Goal: Task Accomplishment & Management: Use online tool/utility

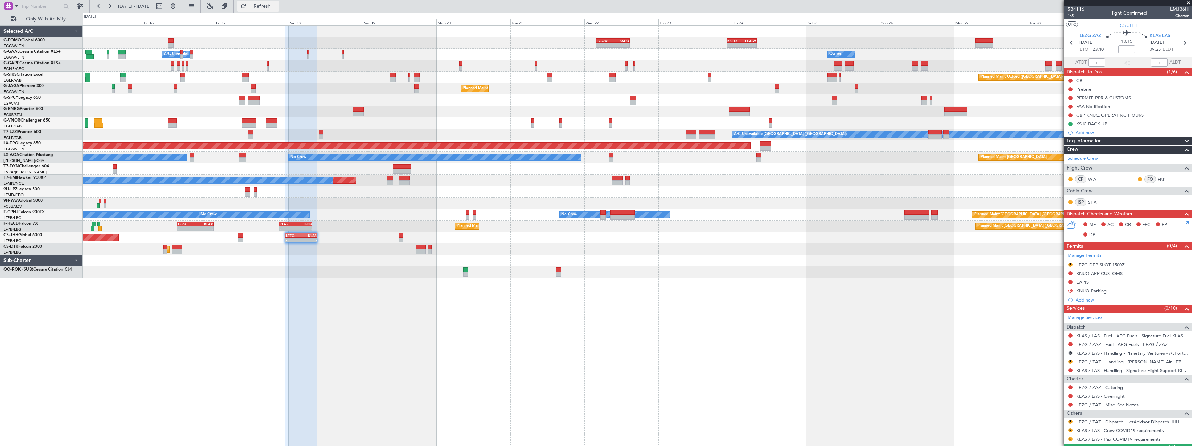
click at [277, 7] on span "Refresh" at bounding box center [262, 6] width 29 height 5
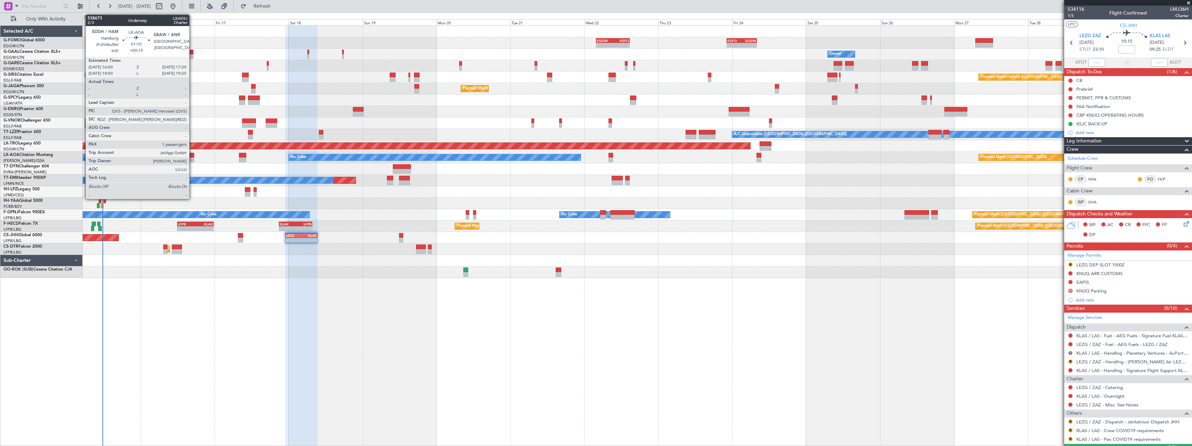
click at [192, 156] on div at bounding box center [192, 155] width 5 height 5
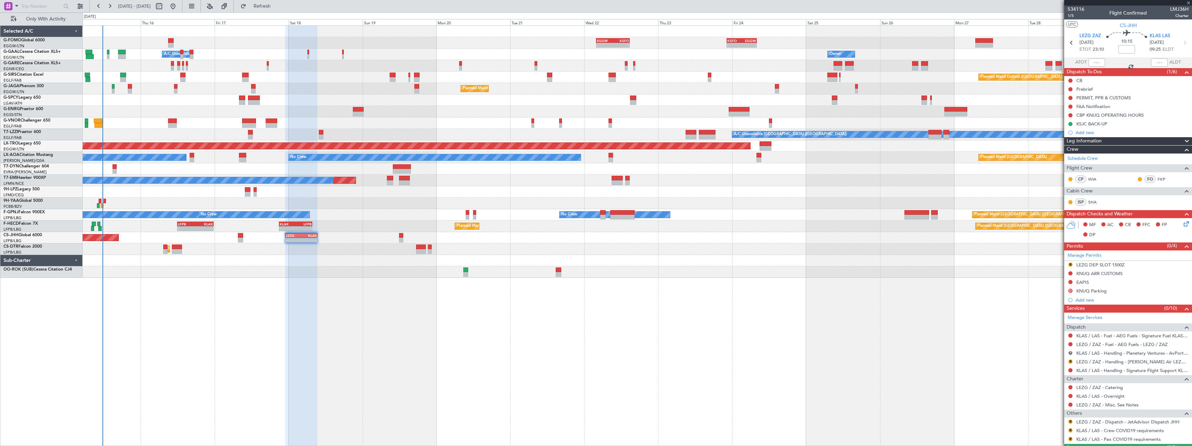
type input "+00:15"
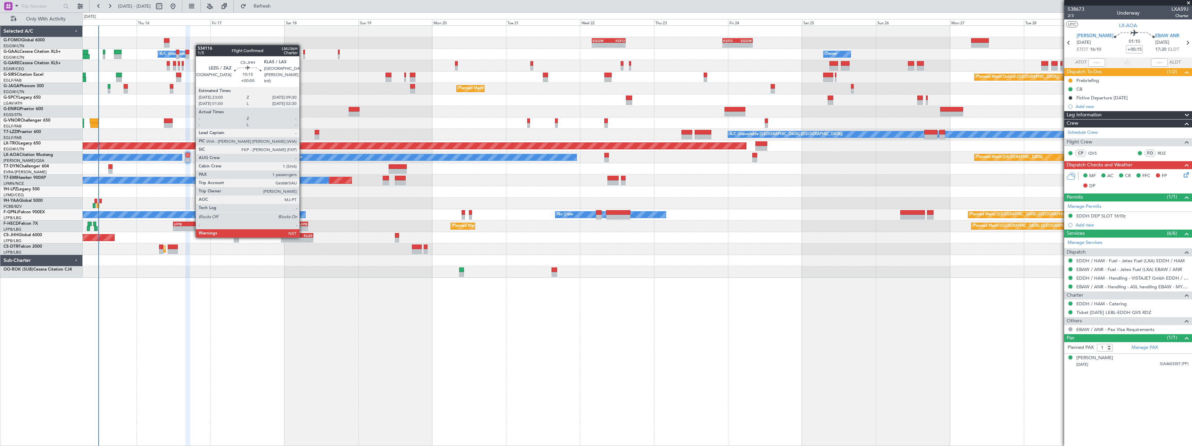
click at [302, 236] on div "KLAS" at bounding box center [305, 235] width 16 height 4
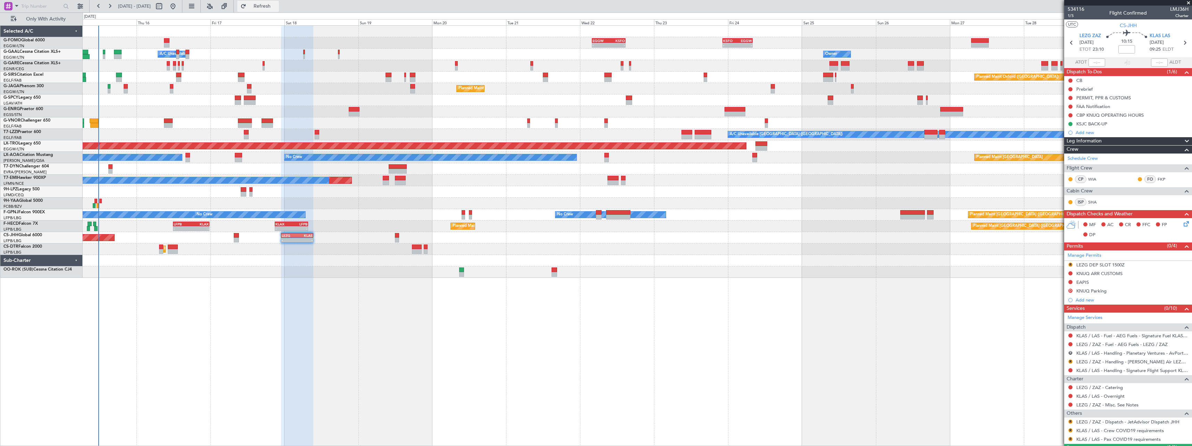
click at [277, 8] on span "Refresh" at bounding box center [262, 6] width 29 height 5
click at [277, 7] on span "Refresh" at bounding box center [262, 6] width 29 height 5
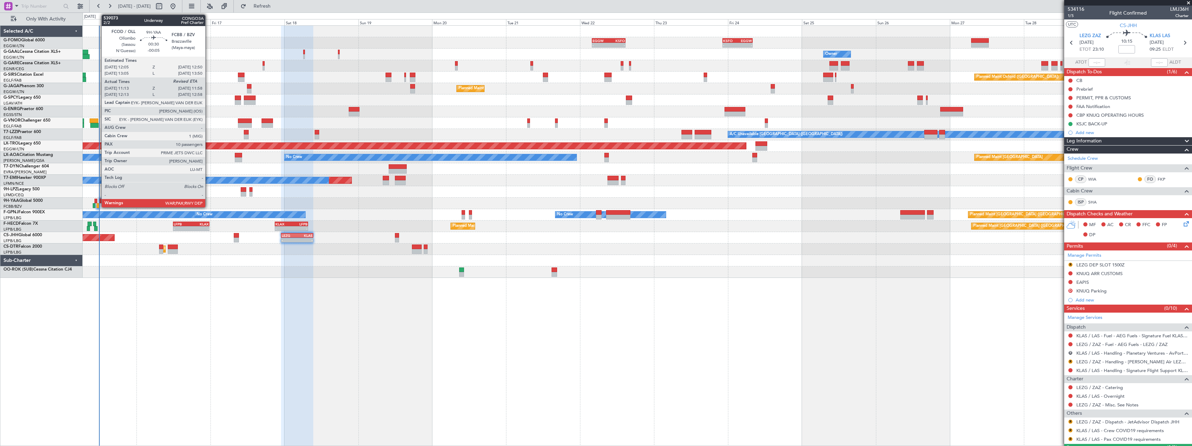
click at [98, 204] on div at bounding box center [98, 205] width 2 height 5
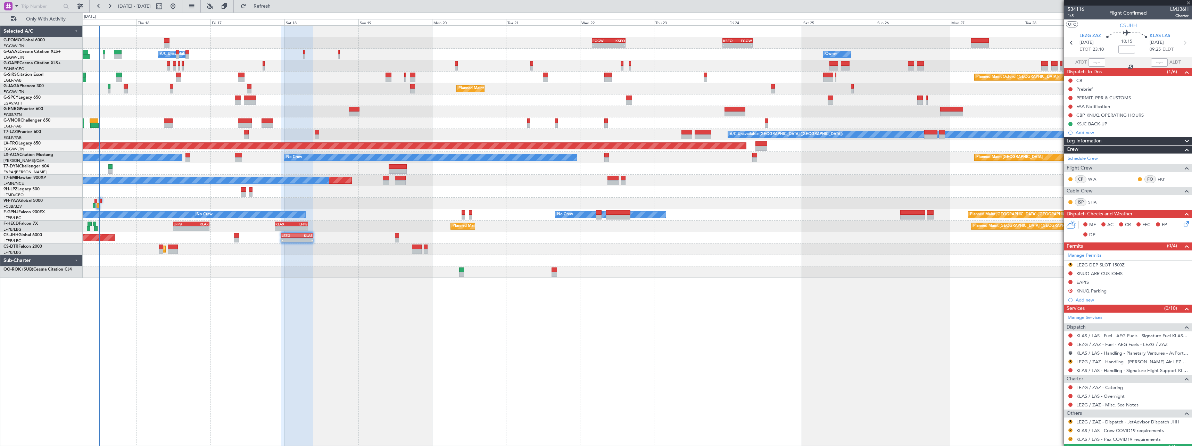
type input "-00:05"
type input "11:23"
type input "10"
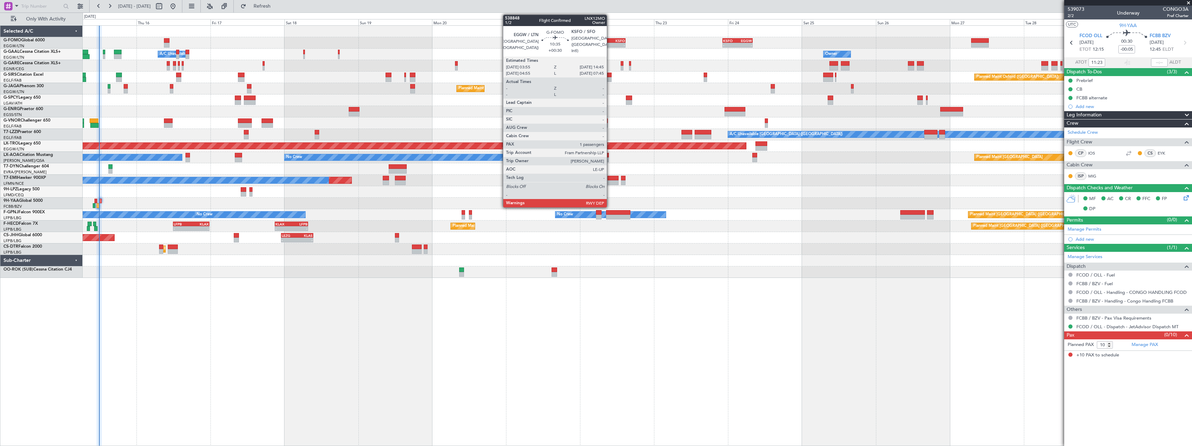
click at [610, 40] on div "KSFO" at bounding box center [616, 41] width 16 height 4
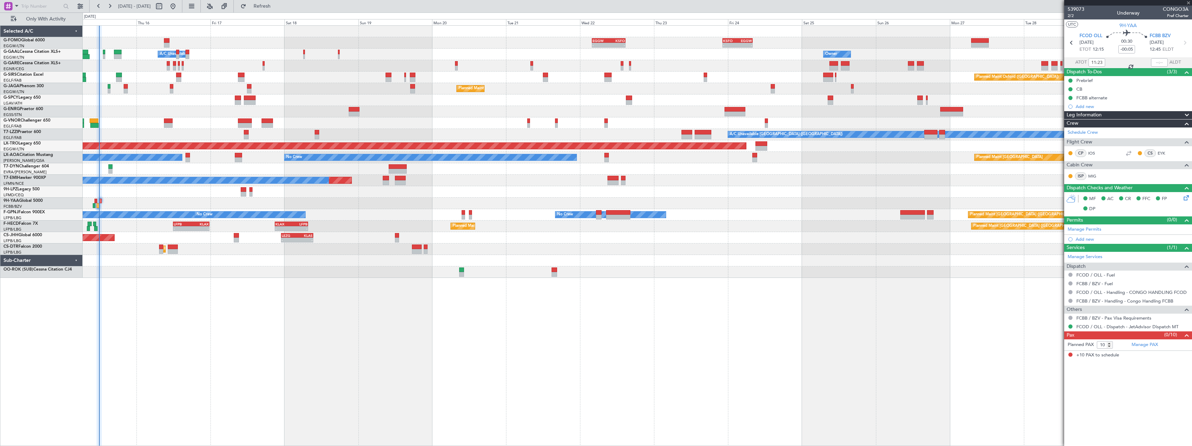
type input "+00:30"
type input "1"
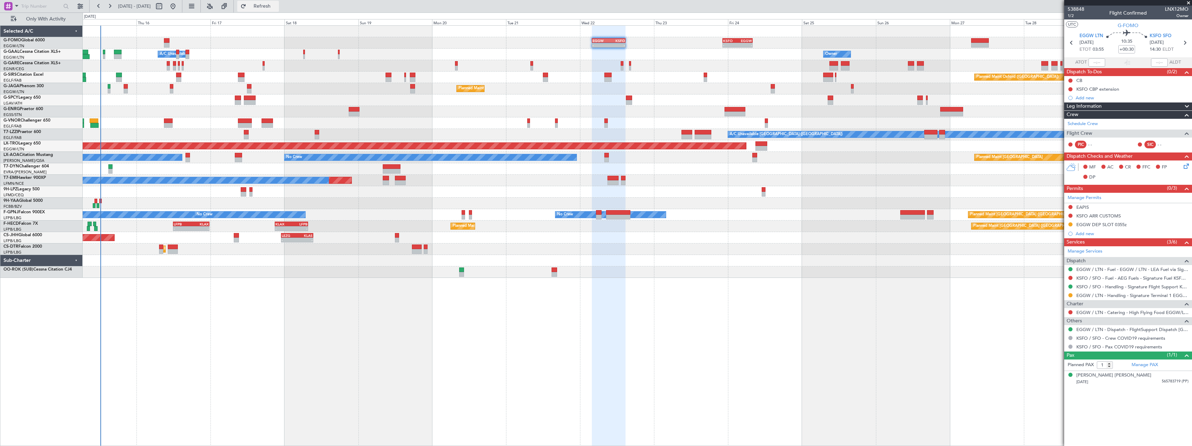
click at [277, 5] on span "Refresh" at bounding box center [262, 6] width 29 height 5
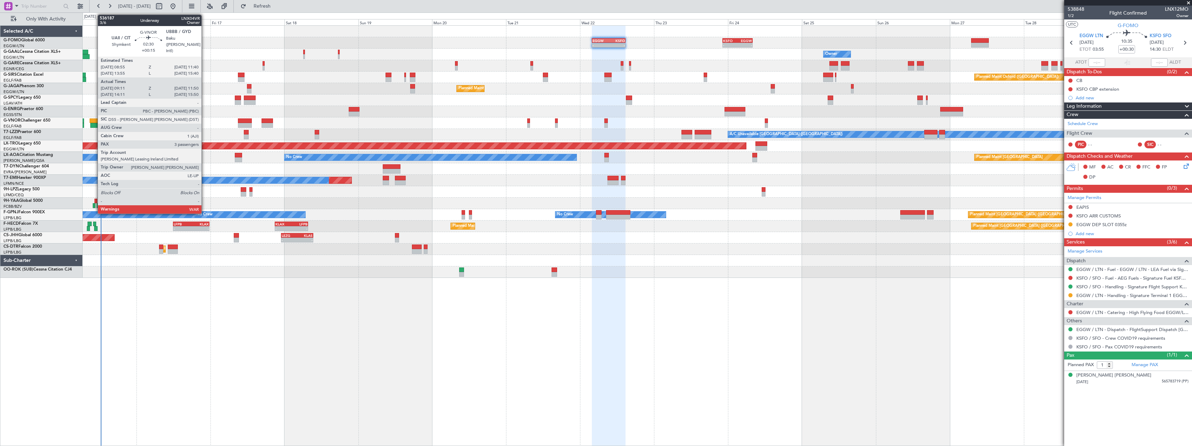
click at [94, 118] on div at bounding box center [94, 120] width 9 height 5
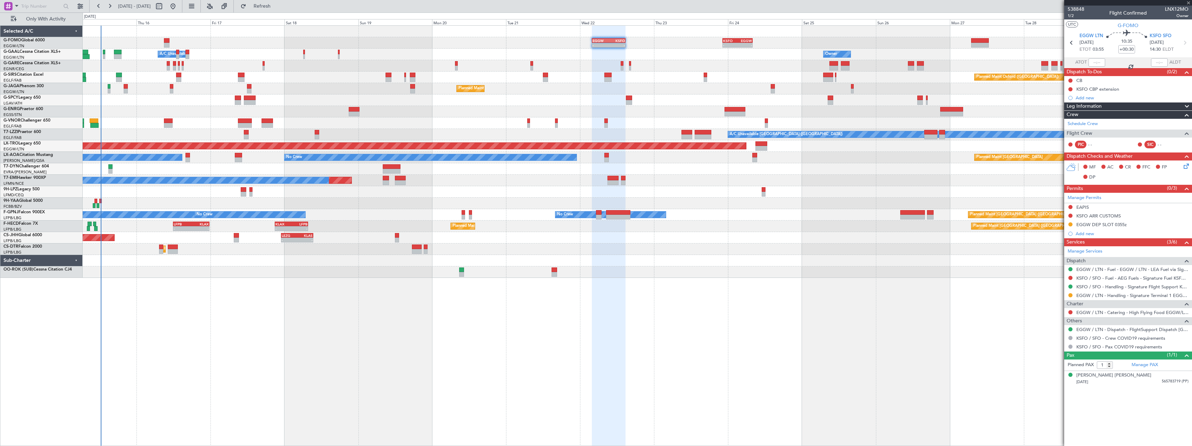
type input "+00:15"
type input "09:21"
type input "11:45"
type input "3"
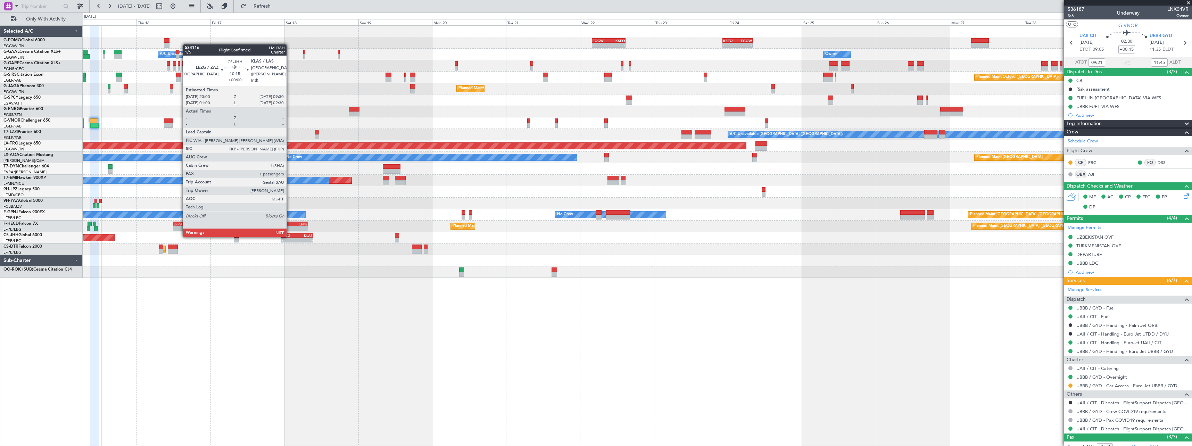
click at [290, 235] on div "LEZG" at bounding box center [290, 235] width 16 height 4
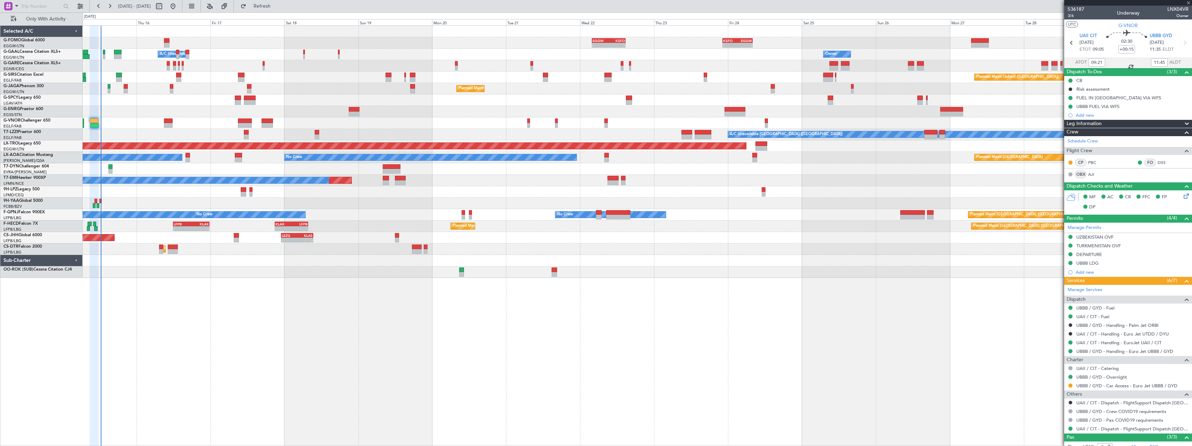
type input "1"
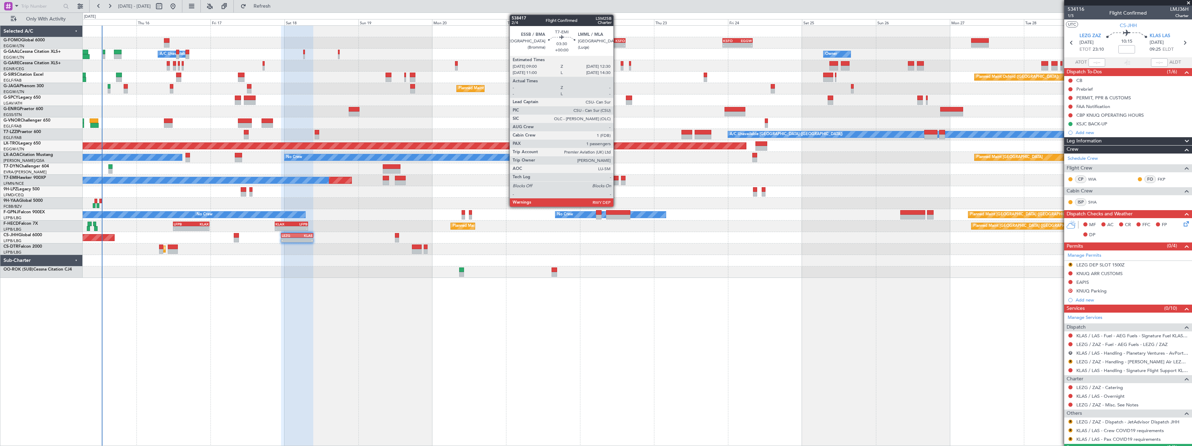
click at [616, 179] on div at bounding box center [612, 178] width 11 height 5
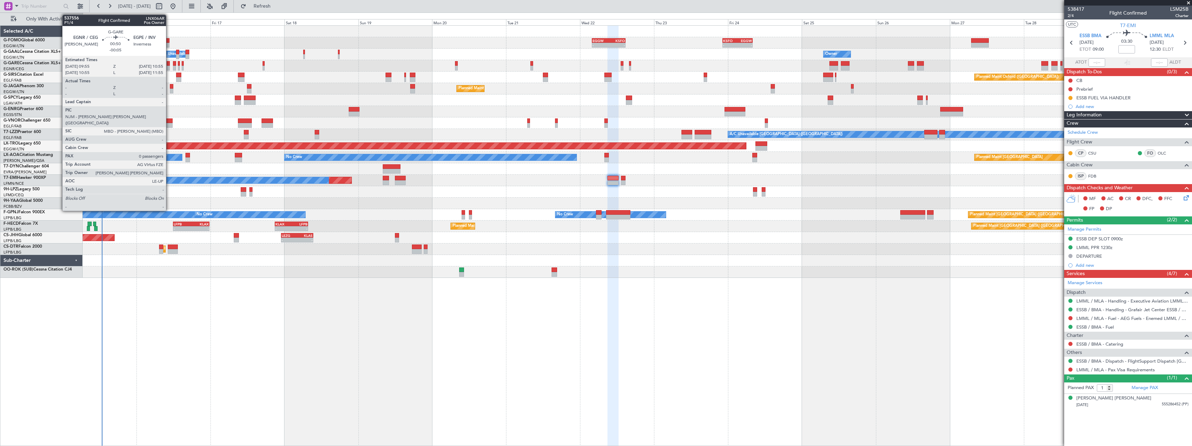
click at [169, 64] on div at bounding box center [168, 63] width 3 height 5
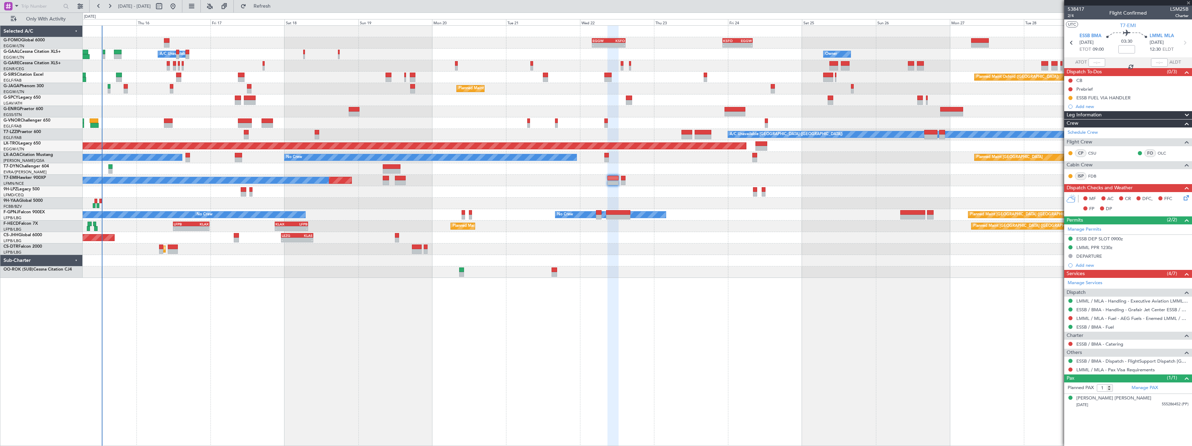
type input "-00:05"
type input "0"
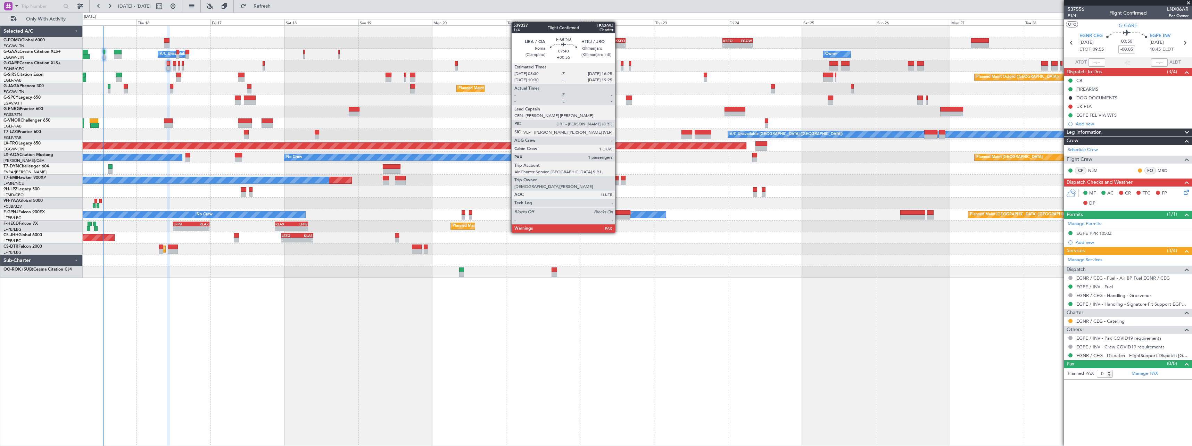
click at [618, 213] on div at bounding box center [618, 212] width 25 height 5
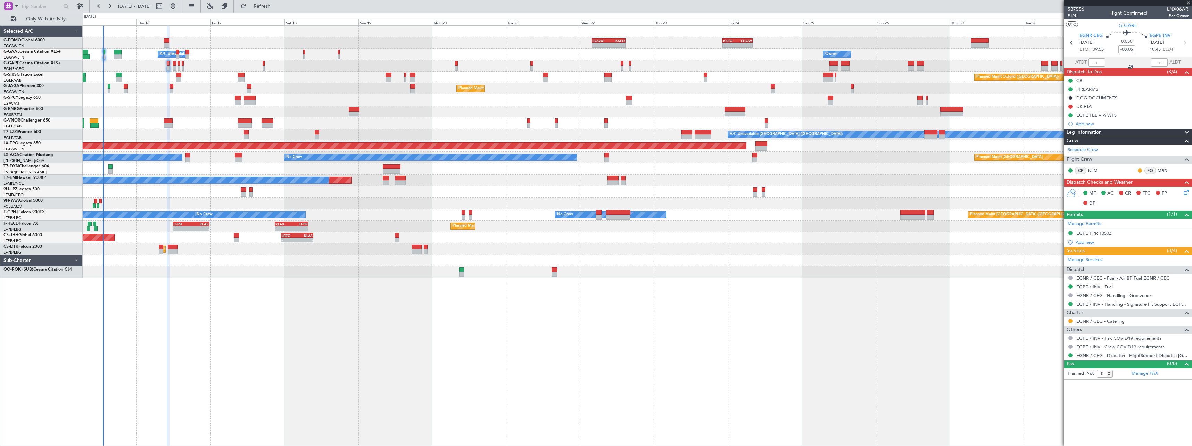
type input "+00:55"
type input "6"
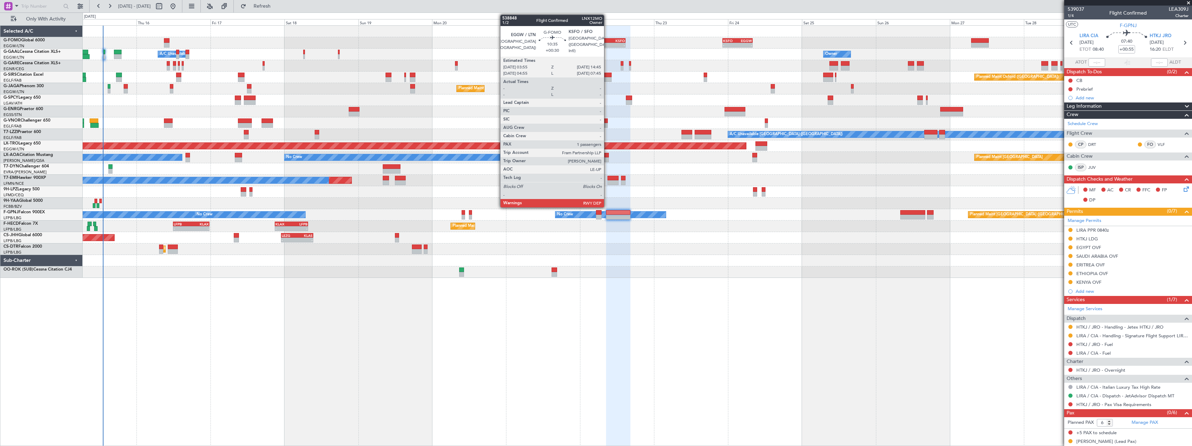
click at [607, 42] on div "EGGW" at bounding box center [600, 41] width 16 height 4
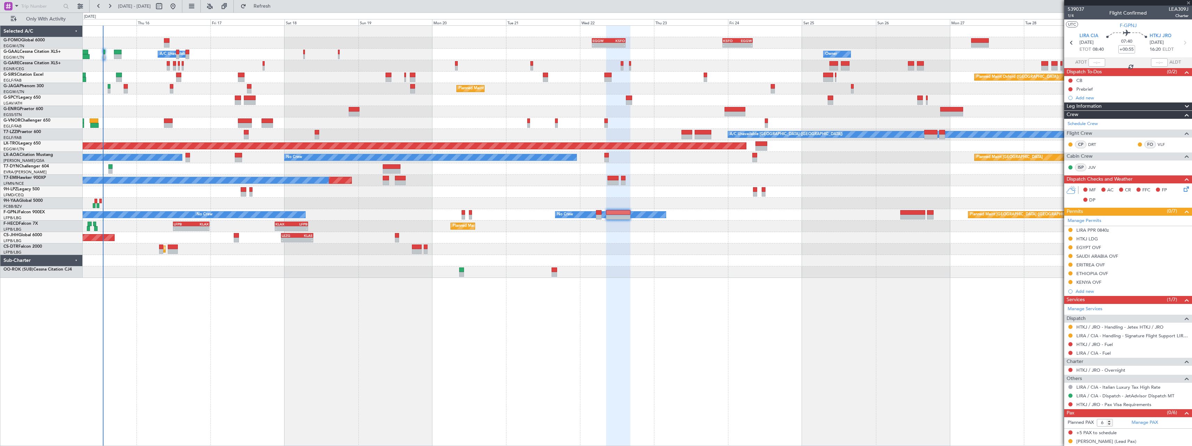
type input "+00:30"
type input "1"
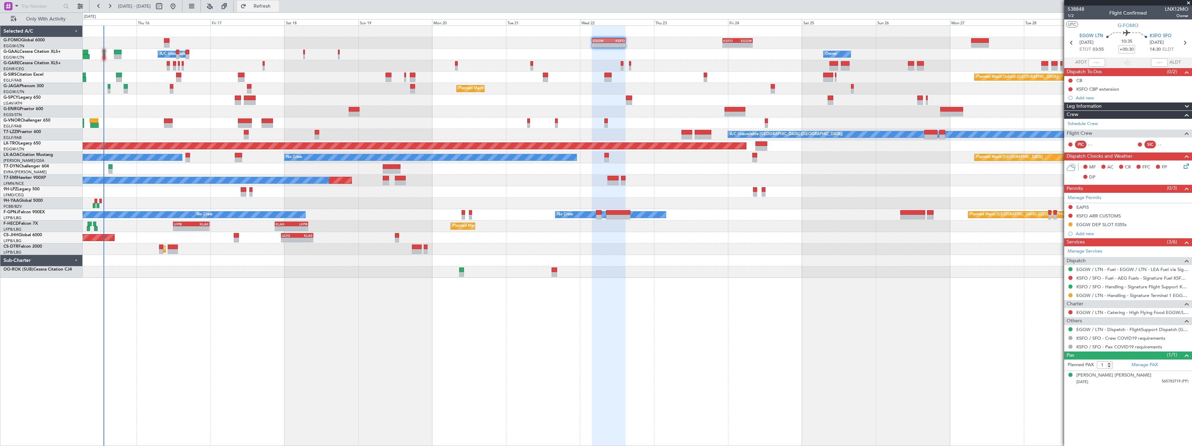
click at [277, 7] on span "Refresh" at bounding box center [262, 6] width 29 height 5
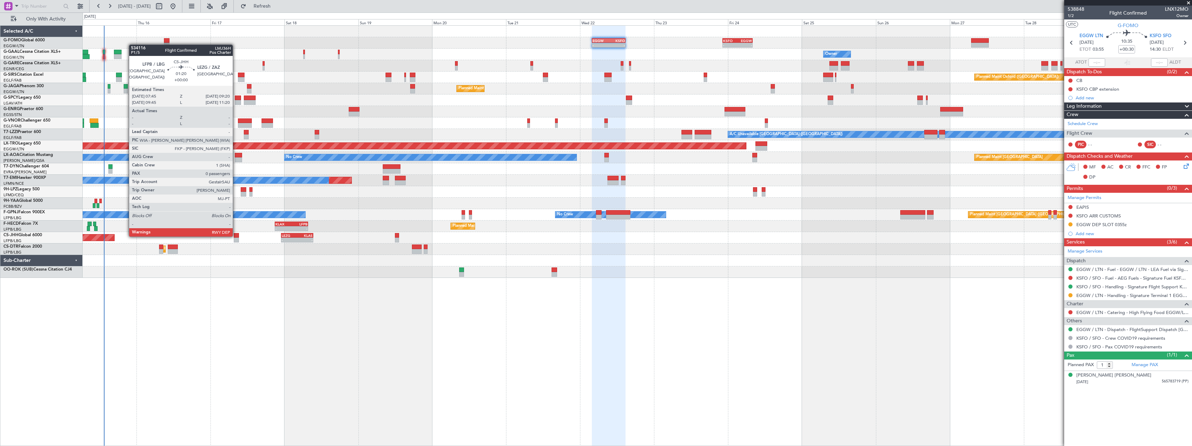
click at [236, 236] on div at bounding box center [236, 235] width 5 height 5
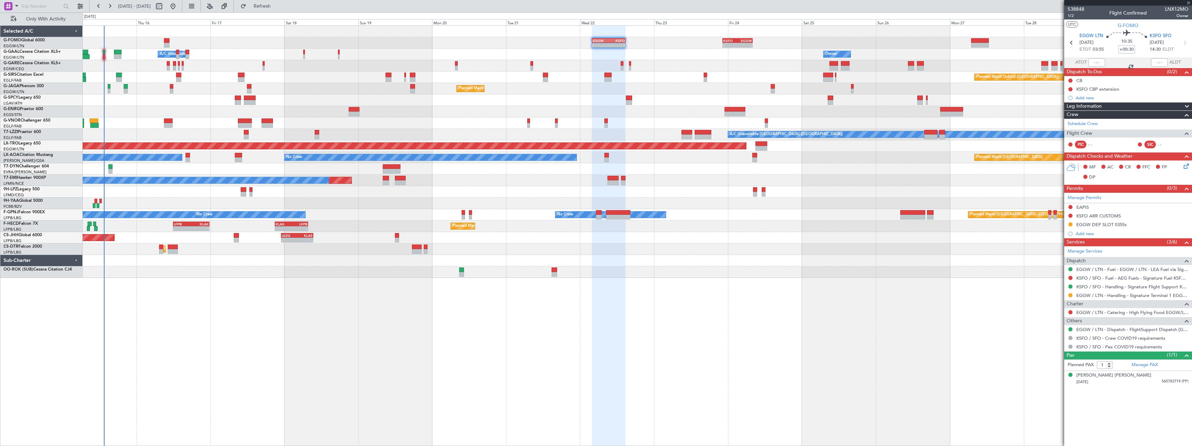
type input "0"
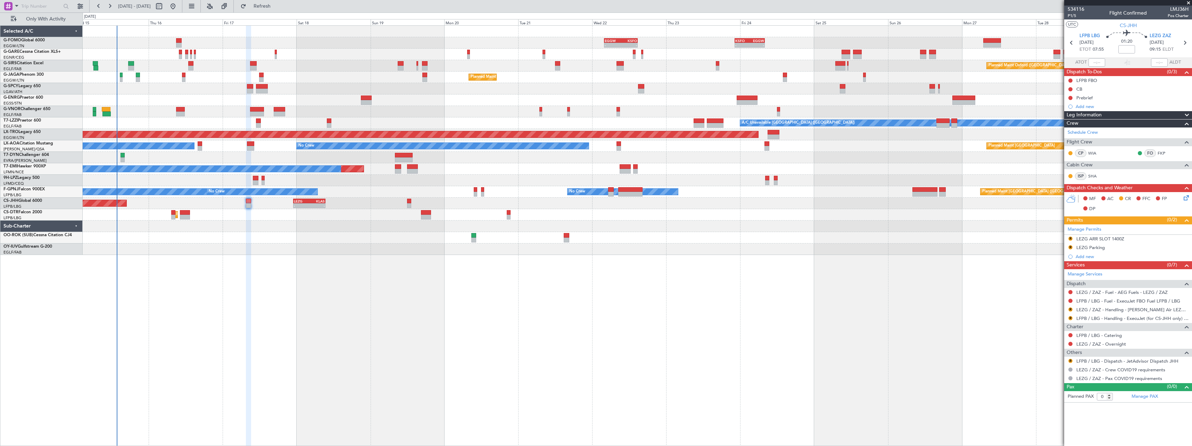
click at [607, 357] on div "- - EGGW 03:55 Z KSFO 14:45 Z - - KSFO 22:15 Z EGGW 08:00 Z Planned Maint Oxfor…" at bounding box center [637, 235] width 1109 height 421
